Goal: Task Accomplishment & Management: Manage account settings

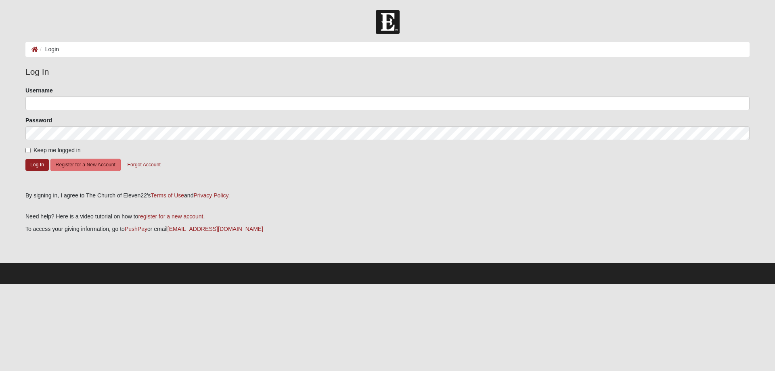
click at [49, 48] on li "Login" at bounding box center [48, 49] width 21 height 8
click at [57, 51] on li "Login" at bounding box center [48, 49] width 21 height 8
click at [34, 101] on input "Username" at bounding box center [387, 103] width 724 height 14
type input "Thankful"
click at [35, 162] on button "Log In" at bounding box center [36, 165] width 23 height 12
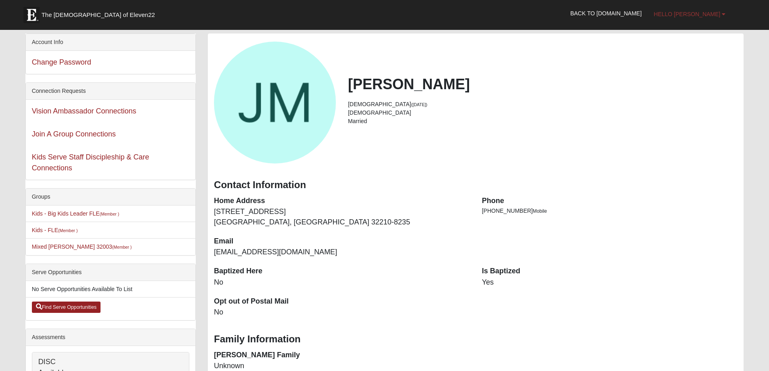
click at [722, 11] on b at bounding box center [724, 14] width 4 height 6
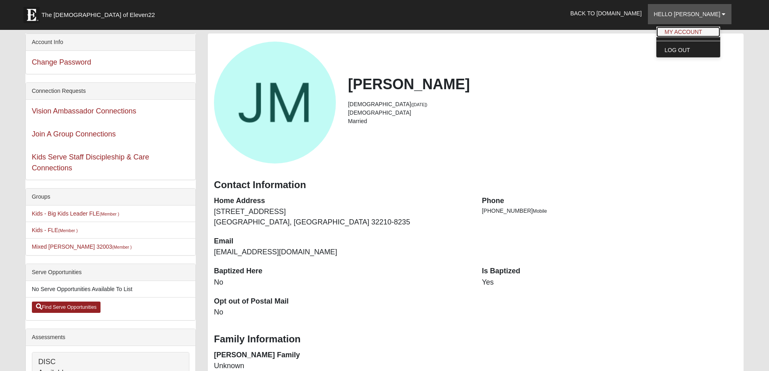
click at [706, 28] on link "My Account" at bounding box center [688, 32] width 64 height 10
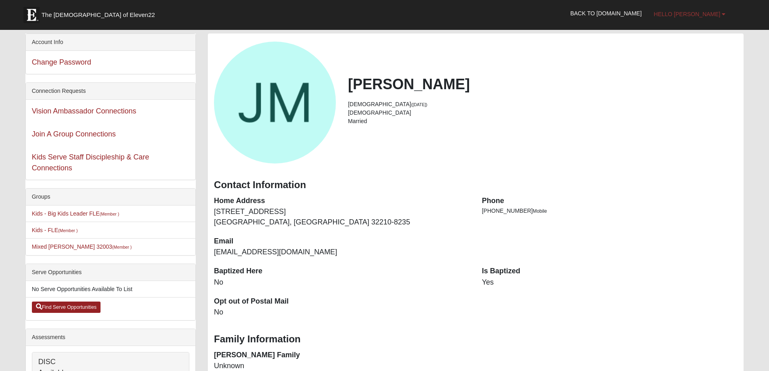
click at [719, 10] on link "Hello [PERSON_NAME]" at bounding box center [690, 14] width 84 height 20
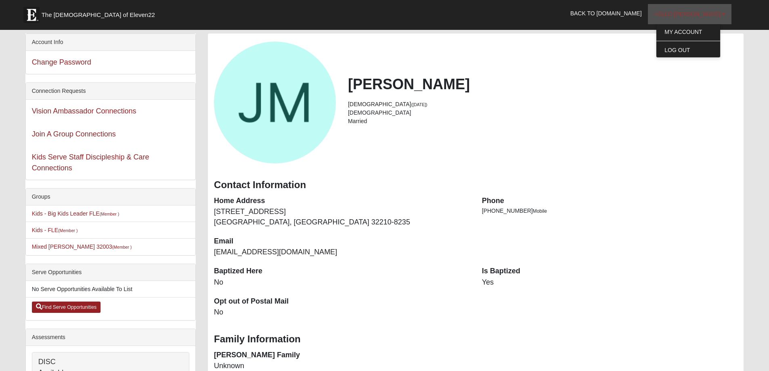
click at [720, 12] on span "Hello [PERSON_NAME]" at bounding box center [687, 14] width 67 height 6
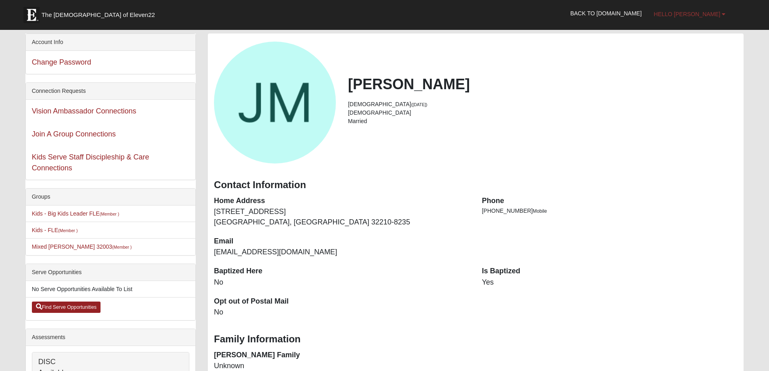
click at [720, 12] on span "Hello [PERSON_NAME]" at bounding box center [687, 14] width 67 height 6
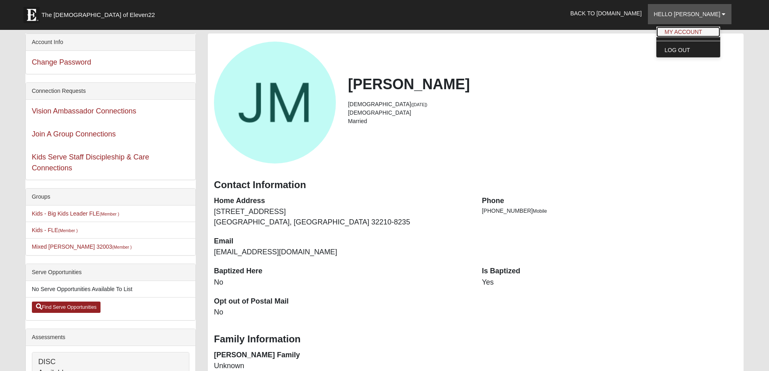
click at [700, 31] on link "My Account" at bounding box center [688, 32] width 64 height 10
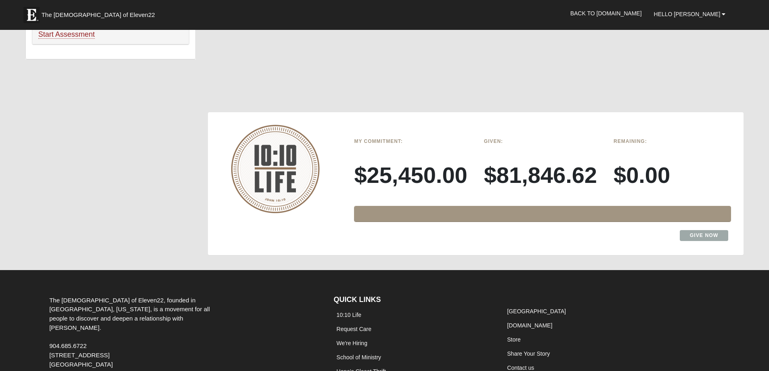
scroll to position [601, 0]
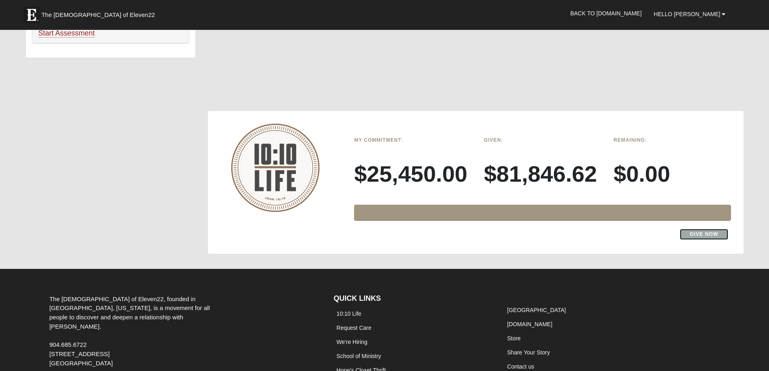
click at [701, 230] on link "Give Now" at bounding box center [704, 234] width 49 height 11
